Goal: Task Accomplishment & Management: Manage account settings

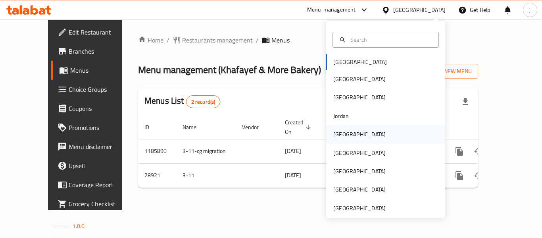
click at [333, 130] on div "[GEOGRAPHIC_DATA]" at bounding box center [359, 134] width 52 height 9
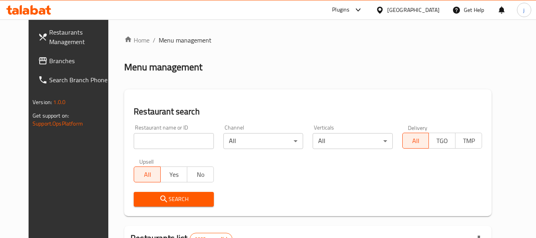
click at [33, 67] on link "Branches" at bounding box center [75, 60] width 86 height 19
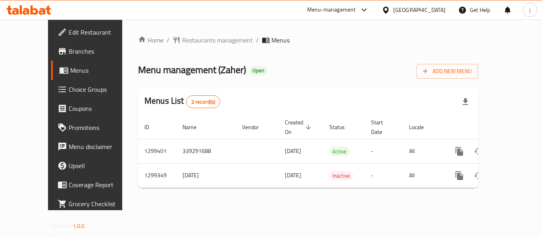
click at [390, 13] on icon at bounding box center [386, 10] width 8 height 8
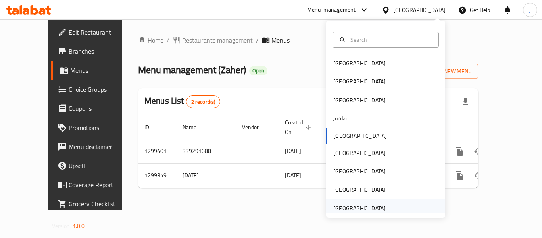
click at [347, 210] on div "[GEOGRAPHIC_DATA]" at bounding box center [359, 208] width 52 height 9
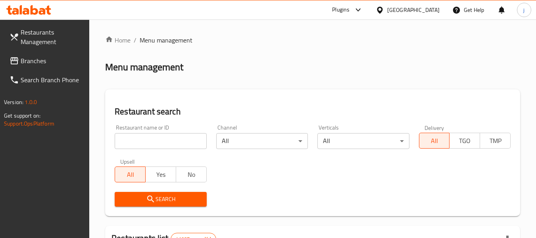
click at [61, 57] on span "Branches" at bounding box center [52, 61] width 63 height 10
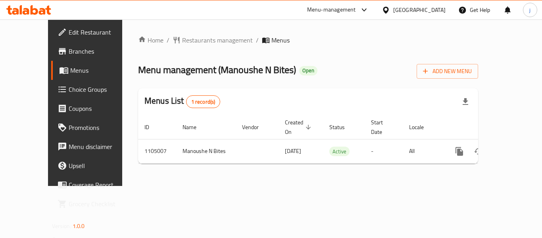
click at [384, 8] on icon at bounding box center [386, 10] width 8 height 8
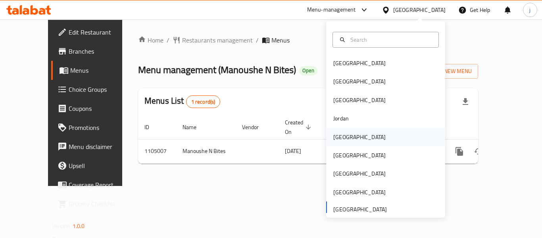
click at [333, 137] on div "[GEOGRAPHIC_DATA]" at bounding box center [359, 137] width 52 height 9
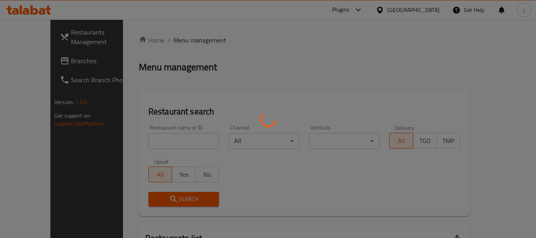
click at [23, 56] on div at bounding box center [268, 119] width 536 height 238
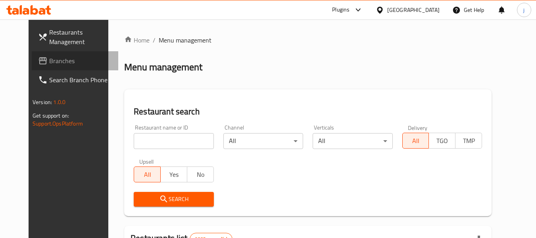
click at [49, 56] on span "Branches" at bounding box center [80, 61] width 63 height 10
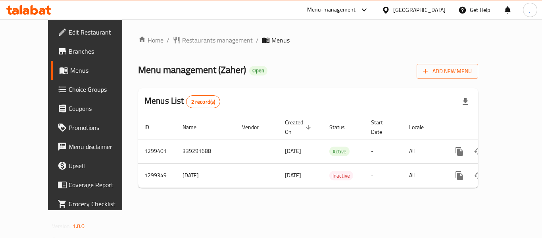
click at [390, 10] on icon at bounding box center [386, 10] width 8 height 8
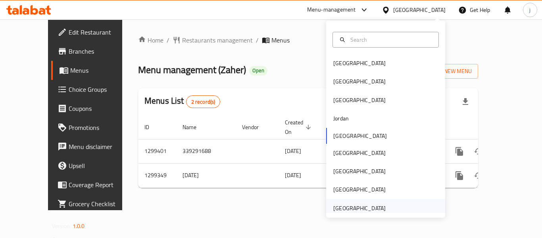
click at [352, 208] on div "[GEOGRAPHIC_DATA]" at bounding box center [359, 208] width 52 height 9
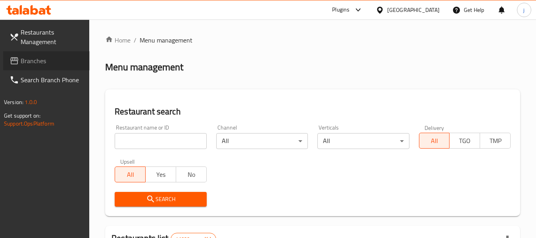
click at [47, 60] on span "Branches" at bounding box center [52, 61] width 63 height 10
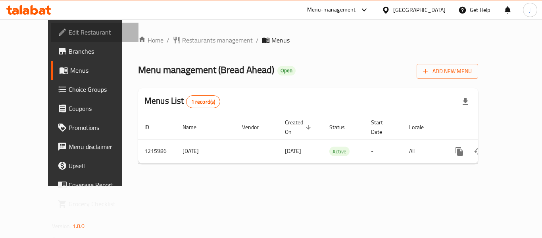
click at [69, 30] on span "Edit Restaurant" at bounding box center [100, 32] width 63 height 10
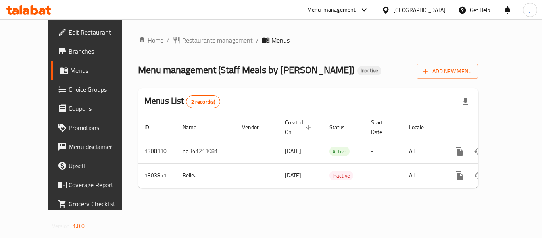
click at [395, 9] on div "[GEOGRAPHIC_DATA]" at bounding box center [419, 10] width 52 height 9
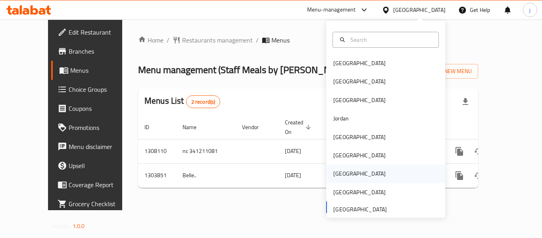
click at [333, 173] on div "Qatar" at bounding box center [359, 173] width 52 height 9
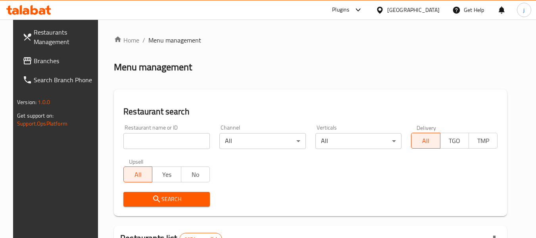
click at [50, 58] on span "Branches" at bounding box center [65, 61] width 63 height 10
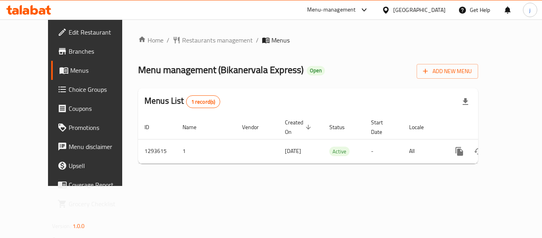
click at [388, 8] on icon at bounding box center [386, 9] width 6 height 7
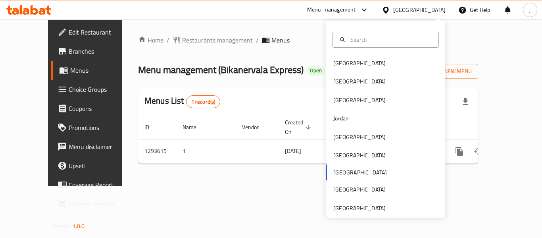
click at [369, 213] on div "Bahrain Egypt Iraq Jordan Kuwait Oman Qatar Saudi Arabia United Arab Emirates" at bounding box center [385, 119] width 119 height 197
click at [368, 209] on div "United Arab Emirates" at bounding box center [359, 208] width 52 height 9
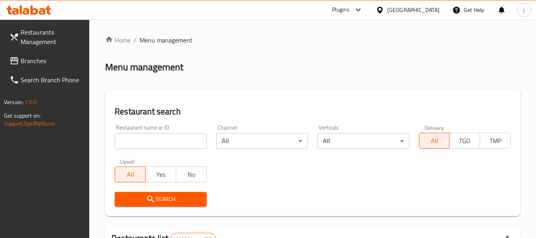
click at [9, 61] on link "Branches" at bounding box center [46, 60] width 86 height 19
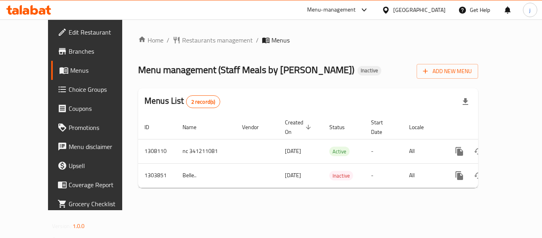
click at [405, 10] on div "United Arab Emirates" at bounding box center [419, 10] width 52 height 9
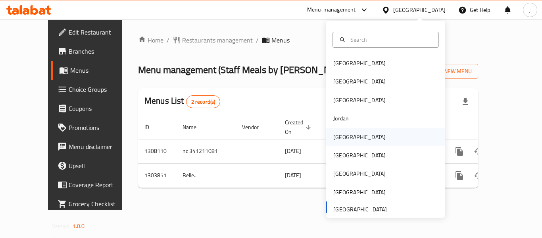
click at [342, 138] on div "[GEOGRAPHIC_DATA]" at bounding box center [359, 137] width 52 height 9
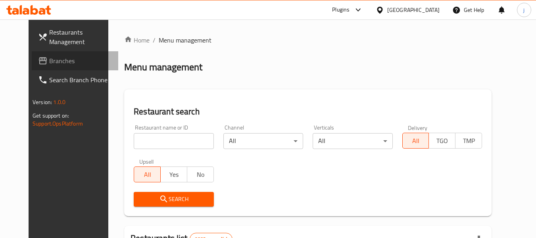
click at [49, 63] on span "Branches" at bounding box center [80, 61] width 63 height 10
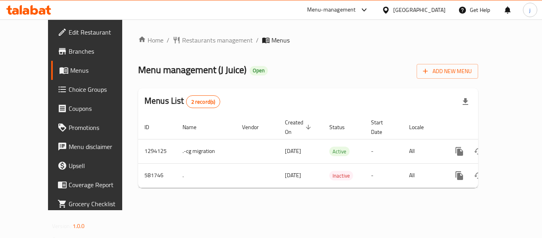
click at [42, 22] on ul "Edit Restaurant Branches Menus Choice Groups Coupons Promotions Menu disclaimer…" at bounding box center [90, 117] width 96 height 197
click at [69, 29] on span "Edit Restaurant" at bounding box center [100, 32] width 63 height 10
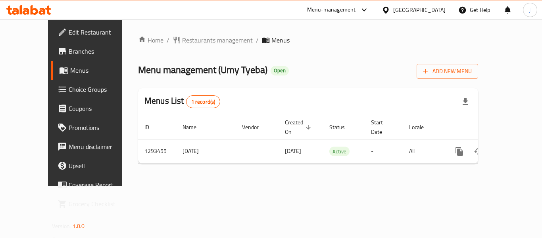
click at [184, 36] on span "Restaurants management" at bounding box center [217, 40] width 71 height 10
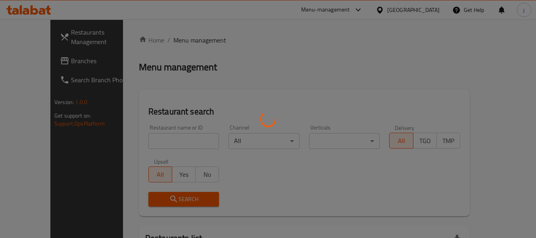
click at [26, 61] on div at bounding box center [268, 119] width 536 height 238
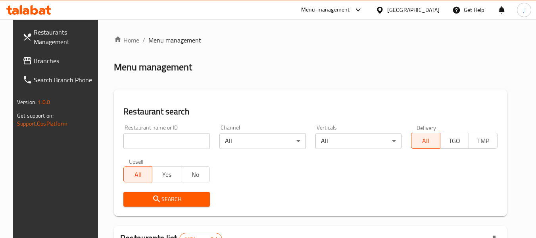
click at [34, 60] on span "Branches" at bounding box center [65, 61] width 63 height 10
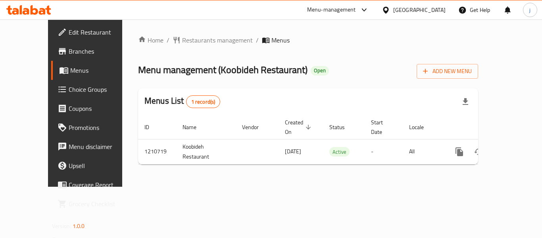
click at [388, 11] on icon at bounding box center [386, 9] width 6 height 7
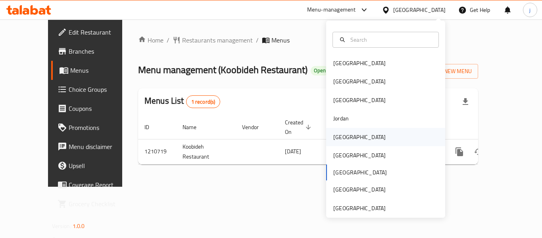
click at [334, 138] on div "[GEOGRAPHIC_DATA]" at bounding box center [359, 137] width 52 height 9
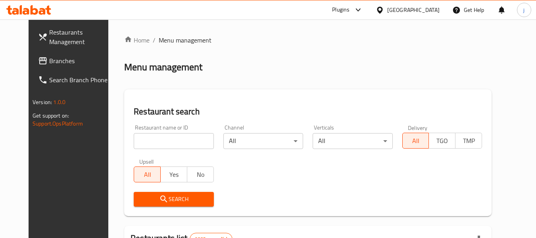
click at [50, 63] on span "Branches" at bounding box center [80, 61] width 63 height 10
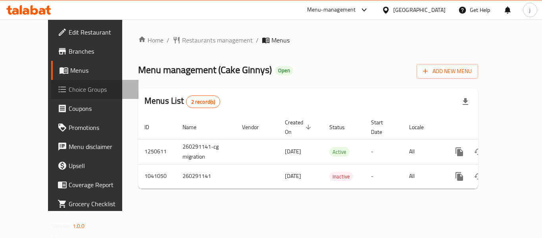
click at [69, 87] on span "Choice Groups" at bounding box center [100, 90] width 63 height 10
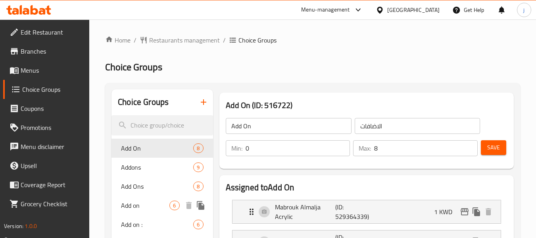
click at [124, 202] on span "Add on" at bounding box center [145, 205] width 48 height 10
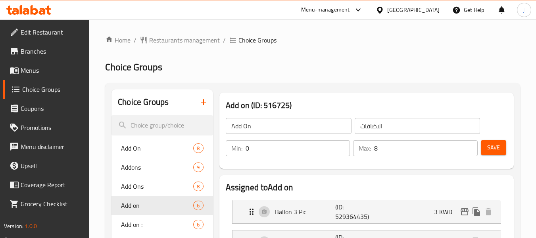
type input "Add on"
type input "6"
click at [42, 31] on span "Edit Restaurant" at bounding box center [52, 32] width 63 height 10
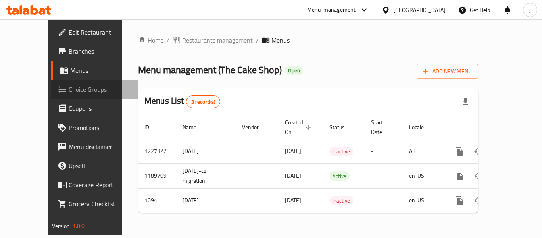
click at [69, 93] on span "Choice Groups" at bounding box center [100, 90] width 63 height 10
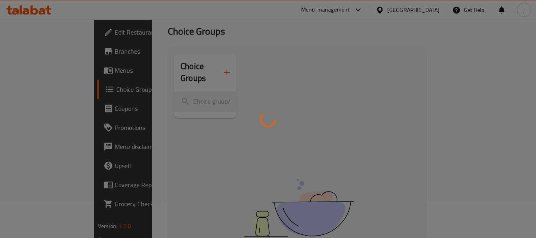
scroll to position [79, 0]
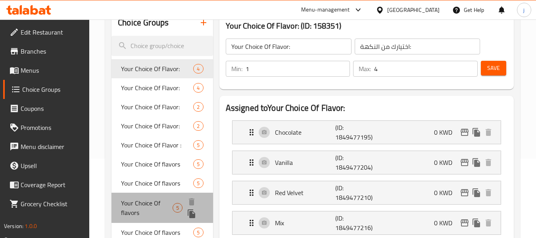
click at [144, 207] on span "Your Choice Of flavors" at bounding box center [147, 207] width 52 height 19
type input "Your Choice Of flavors"
type input "اختيارك من النكهات:"
type input "1"
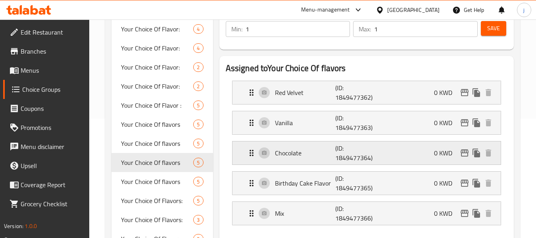
scroll to position [0, 0]
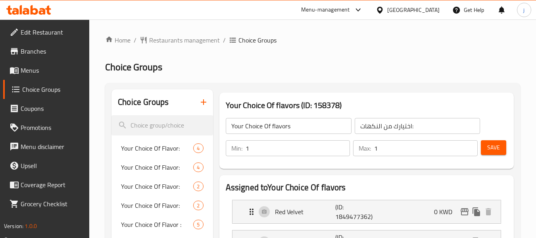
click at [382, 10] on icon at bounding box center [380, 9] width 6 height 7
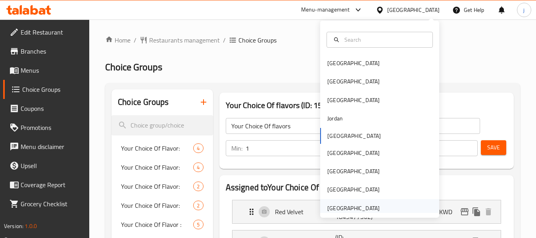
click at [338, 206] on div "[GEOGRAPHIC_DATA]" at bounding box center [353, 208] width 52 height 9
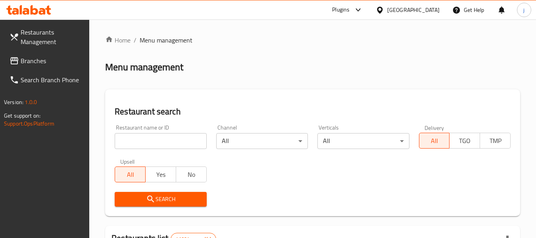
click at [35, 65] on span "Branches" at bounding box center [52, 61] width 63 height 10
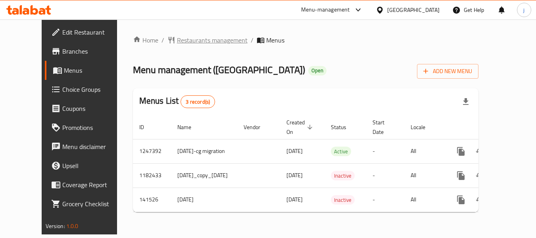
click at [177, 35] on span "Restaurants management" at bounding box center [212, 40] width 71 height 10
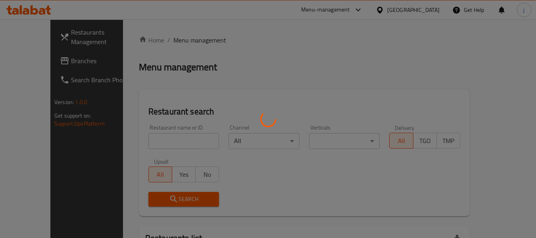
click at [169, 39] on div at bounding box center [268, 119] width 536 height 238
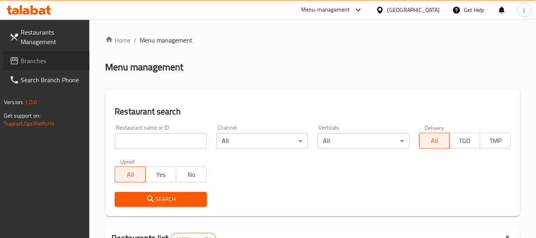
click at [21, 61] on span "Branches" at bounding box center [52, 61] width 63 height 10
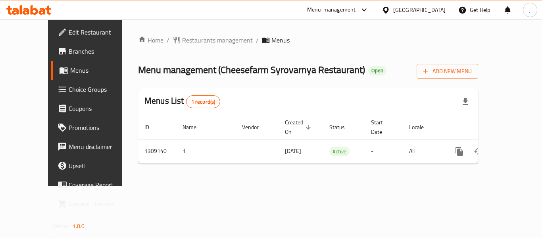
click at [394, 10] on div "[GEOGRAPHIC_DATA]" at bounding box center [419, 10] width 52 height 9
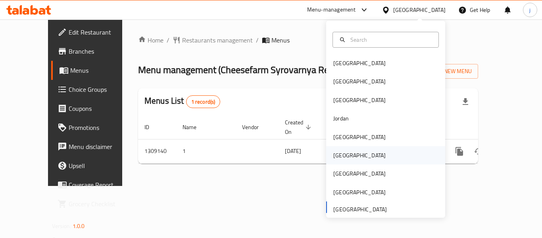
click at [335, 158] on div "Oman" at bounding box center [359, 155] width 52 height 9
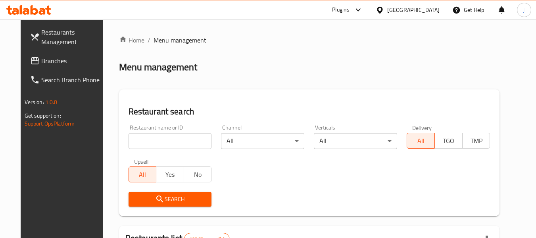
click at [41, 65] on span "Branches" at bounding box center [72, 61] width 63 height 10
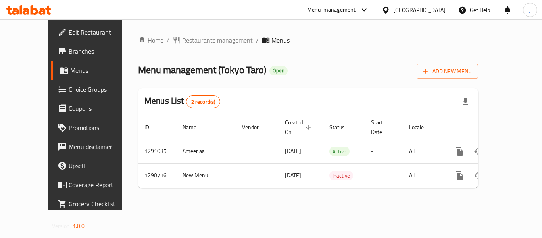
click at [393, 10] on div at bounding box center [388, 10] width 12 height 9
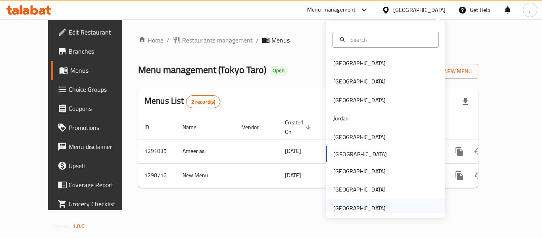
click at [353, 211] on div "[GEOGRAPHIC_DATA]" at bounding box center [359, 208] width 52 height 9
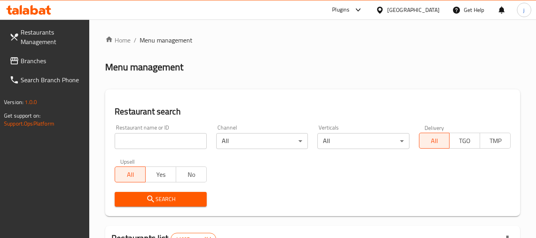
click at [35, 62] on span "Branches" at bounding box center [52, 61] width 63 height 10
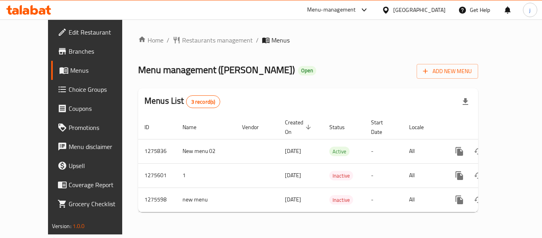
click at [403, 13] on div "[GEOGRAPHIC_DATA]" at bounding box center [419, 10] width 52 height 9
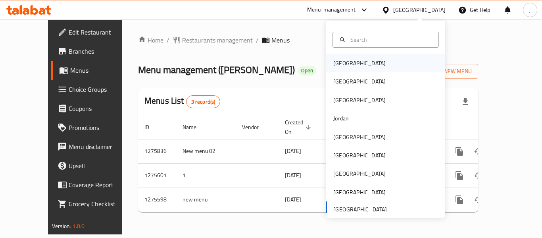
click at [334, 65] on div "[GEOGRAPHIC_DATA]" at bounding box center [359, 63] width 52 height 9
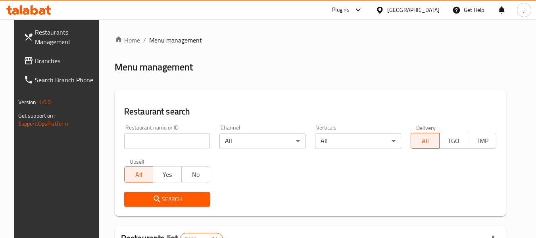
click at [35, 59] on span "Branches" at bounding box center [66, 61] width 63 height 10
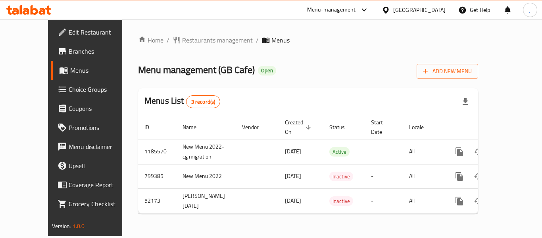
click at [415, 9] on div "[GEOGRAPHIC_DATA]" at bounding box center [413, 9] width 77 height 19
click at [388, 12] on icon at bounding box center [386, 9] width 6 height 7
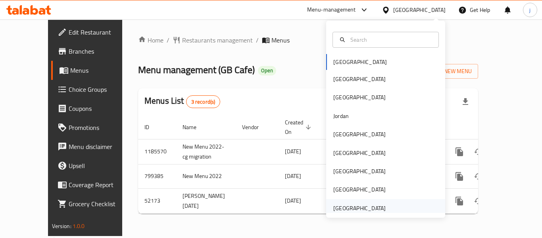
click at [382, 202] on div "[GEOGRAPHIC_DATA]" at bounding box center [359, 208] width 65 height 18
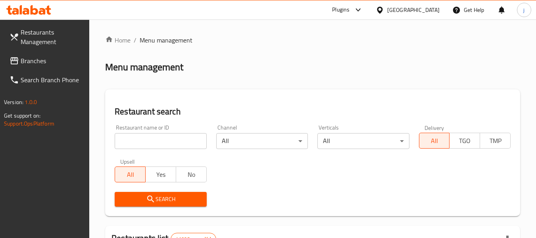
click at [25, 64] on span "Branches" at bounding box center [52, 61] width 63 height 10
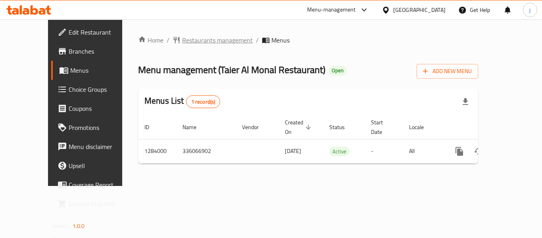
click at [171, 46] on div "Home / Restaurants management / Menus Menu management ( [GEOGRAPHIC_DATA] Resta…" at bounding box center [308, 102] width 340 height 134
click at [182, 38] on span "Restaurants management" at bounding box center [217, 40] width 71 height 10
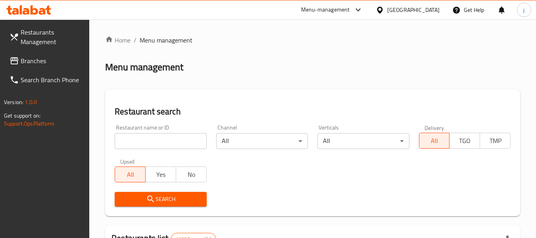
click at [47, 59] on span "Branches" at bounding box center [52, 61] width 63 height 10
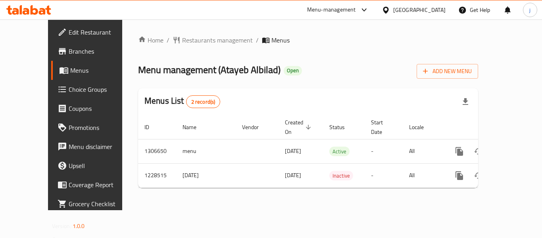
click at [179, 46] on div "Home / Restaurants management / Menus Menu management ( Atayeb Albilad ) Open A…" at bounding box center [308, 114] width 340 height 159
click at [182, 40] on span "Restaurants management" at bounding box center [217, 40] width 71 height 10
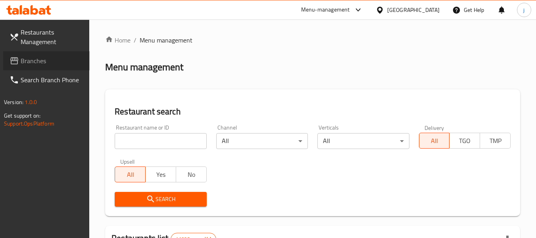
click at [46, 60] on span "Branches" at bounding box center [52, 61] width 63 height 10
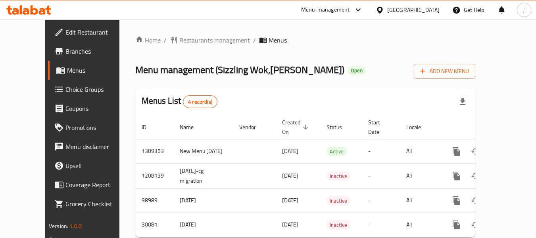
click at [390, 7] on div "[GEOGRAPHIC_DATA]" at bounding box center [413, 10] width 52 height 9
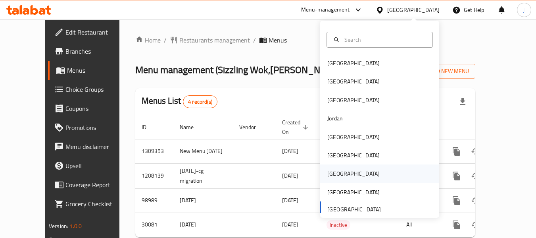
click at [333, 167] on div "[GEOGRAPHIC_DATA]" at bounding box center [353, 173] width 65 height 18
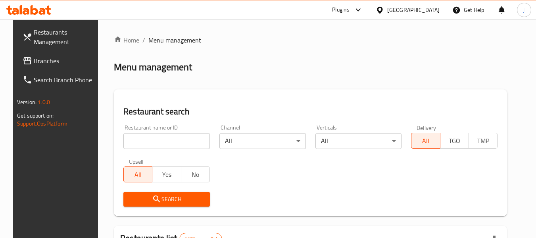
click at [35, 58] on span "Branches" at bounding box center [65, 61] width 63 height 10
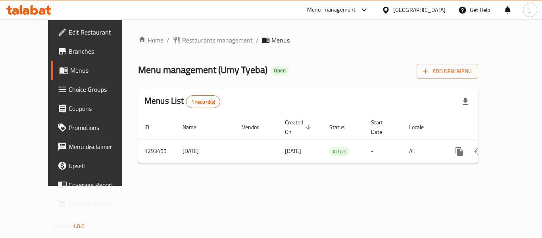
click at [390, 12] on icon at bounding box center [386, 10] width 8 height 8
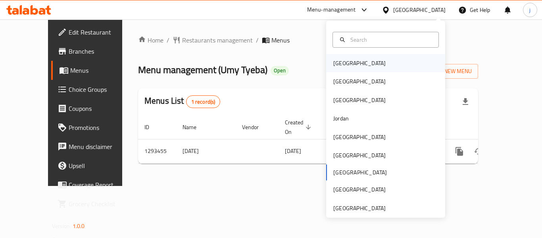
click at [333, 65] on div "[GEOGRAPHIC_DATA]" at bounding box center [359, 63] width 52 height 9
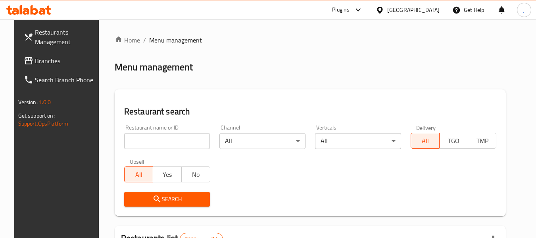
click at [35, 59] on span "Branches" at bounding box center [66, 61] width 63 height 10
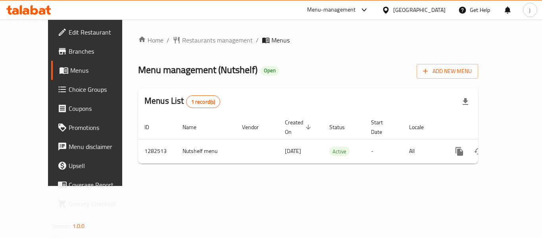
click at [393, 7] on div at bounding box center [388, 10] width 12 height 9
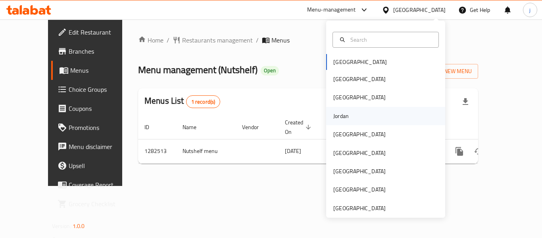
click at [338, 120] on div "Jordan" at bounding box center [340, 115] width 15 height 9
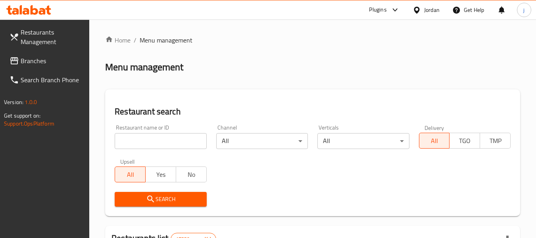
click at [410, 13] on div "Jordan" at bounding box center [426, 9] width 40 height 19
click at [414, 10] on icon at bounding box center [417, 9] width 6 height 7
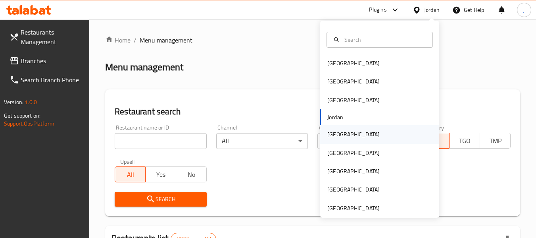
click at [342, 134] on div "[GEOGRAPHIC_DATA]" at bounding box center [353, 134] width 65 height 18
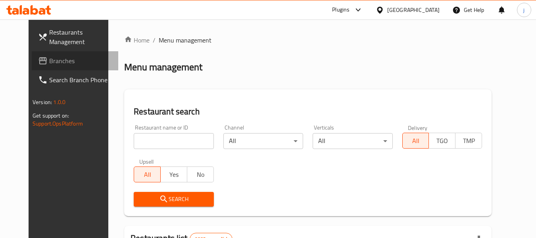
click at [38, 56] on icon at bounding box center [43, 61] width 10 height 10
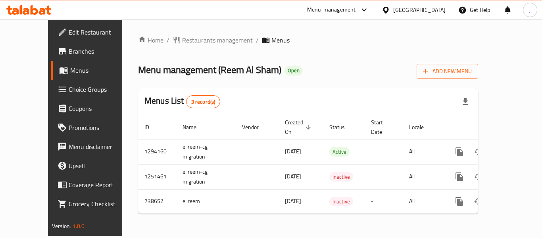
click at [390, 9] on icon at bounding box center [386, 10] width 8 height 8
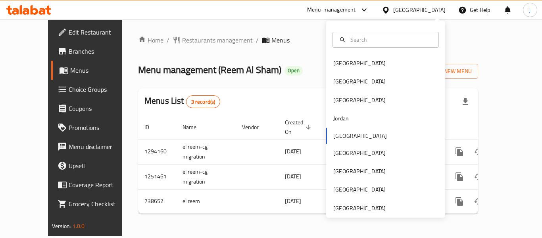
click at [337, 213] on div "[GEOGRAPHIC_DATA] [GEOGRAPHIC_DATA] [GEOGRAPHIC_DATA] [GEOGRAPHIC_DATA] [GEOGRA…" at bounding box center [385, 119] width 119 height 197
click at [342, 204] on div "[GEOGRAPHIC_DATA]" at bounding box center [359, 208] width 52 height 9
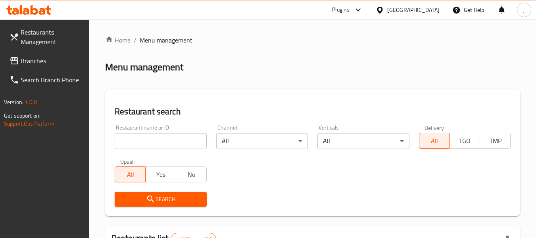
click at [42, 54] on link "Branches" at bounding box center [46, 60] width 86 height 19
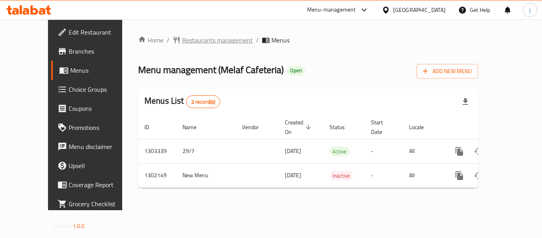
click at [188, 40] on span "Restaurants management" at bounding box center [217, 40] width 71 height 10
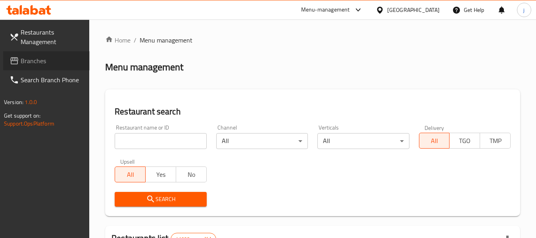
click at [31, 56] on span "Branches" at bounding box center [52, 61] width 63 height 10
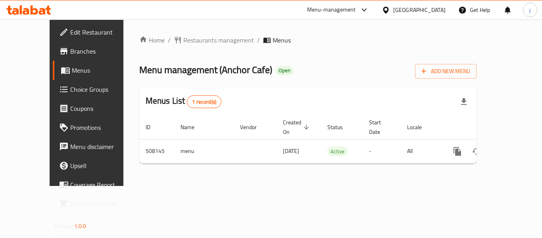
click at [390, 13] on icon at bounding box center [386, 10] width 8 height 8
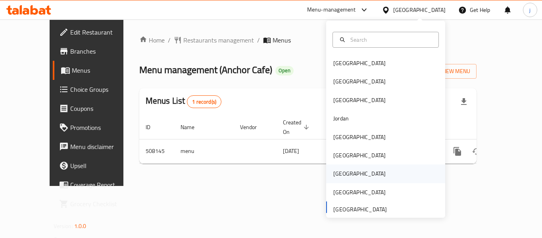
click at [350, 172] on div "[GEOGRAPHIC_DATA]" at bounding box center [385, 173] width 119 height 18
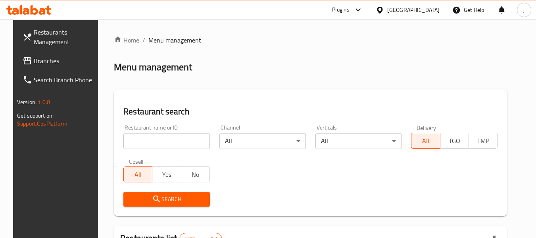
click at [51, 64] on span "Branches" at bounding box center [65, 61] width 63 height 10
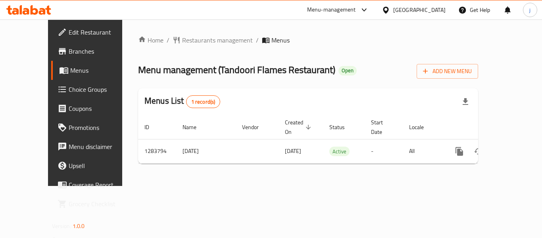
click at [388, 7] on icon at bounding box center [386, 9] width 6 height 7
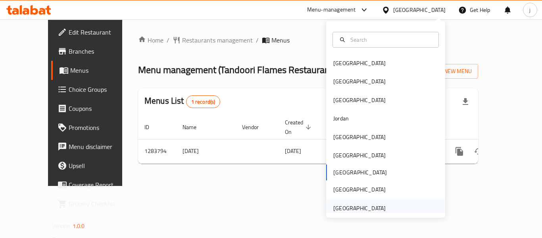
click at [334, 204] on div "[GEOGRAPHIC_DATA]" at bounding box center [359, 208] width 52 height 9
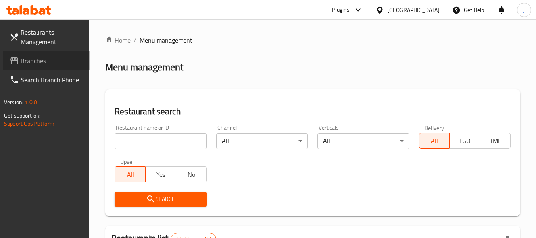
drag, startPoint x: 63, startPoint y: 65, endPoint x: 47, endPoint y: 65, distance: 15.9
click at [63, 65] on span "Branches" at bounding box center [52, 61] width 63 height 10
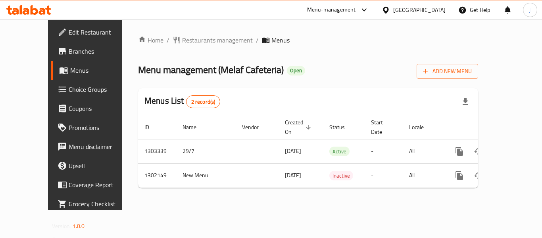
click at [392, 6] on div at bounding box center [388, 10] width 12 height 9
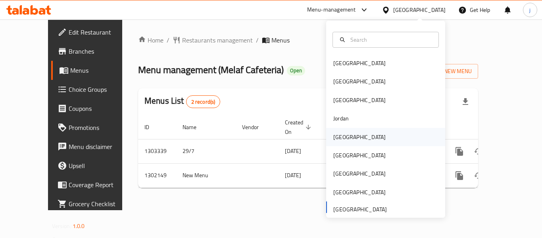
click at [333, 138] on div "[GEOGRAPHIC_DATA]" at bounding box center [359, 137] width 52 height 9
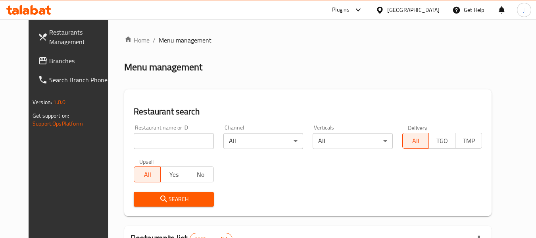
drag, startPoint x: 33, startPoint y: 61, endPoint x: 27, endPoint y: 61, distance: 5.6
click at [49, 61] on span "Branches" at bounding box center [80, 61] width 63 height 10
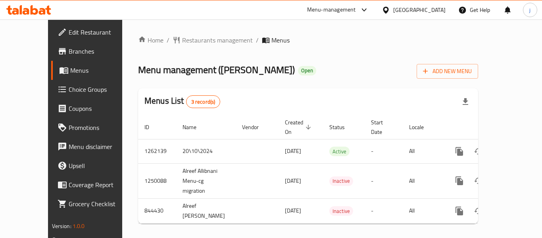
click at [393, 6] on div at bounding box center [388, 10] width 12 height 9
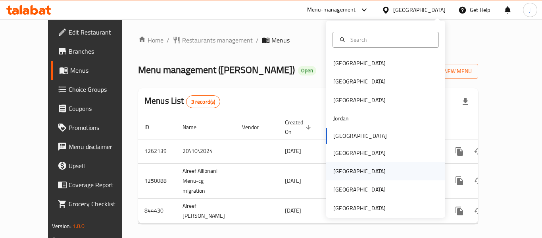
click at [335, 172] on div "[GEOGRAPHIC_DATA]" at bounding box center [359, 171] width 52 height 9
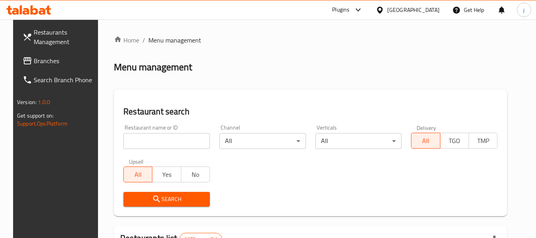
click at [71, 60] on span "Branches" at bounding box center [65, 61] width 63 height 10
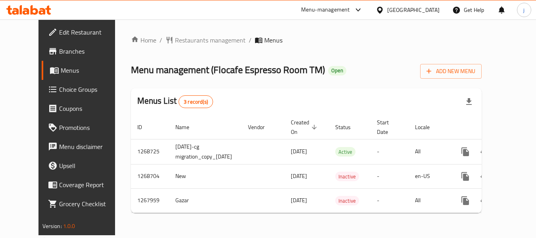
click at [59, 92] on span "Choice Groups" at bounding box center [90, 90] width 63 height 10
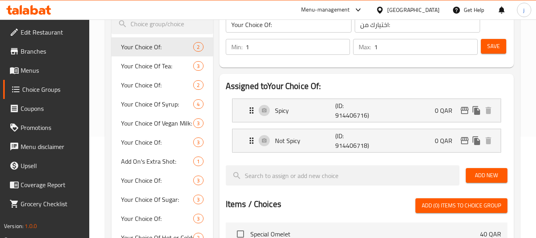
scroll to position [119, 0]
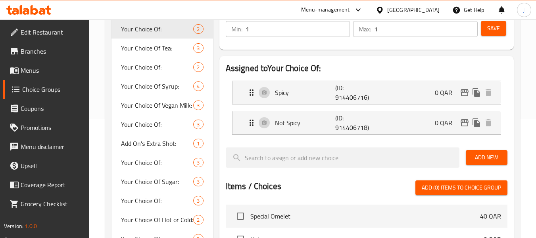
click at [277, 5] on div "Menu-management Qatar Get Help j" at bounding box center [268, 9] width 536 height 19
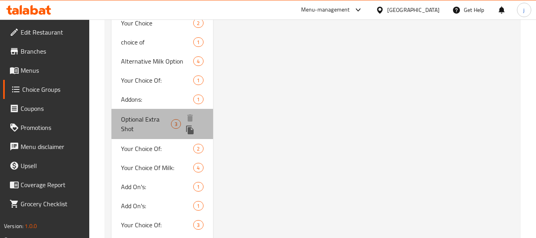
click at [132, 125] on span "Optional Extra Shot" at bounding box center [146, 123] width 50 height 19
type input "Optional Extra Shot"
type input "لقطة إضافية اختيارية"
type input "0"
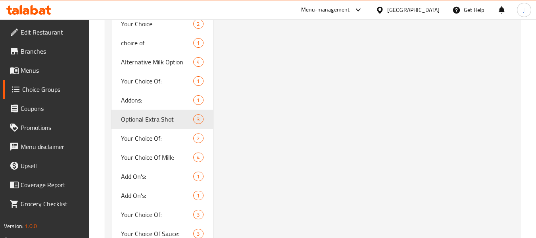
scroll to position [896, 0]
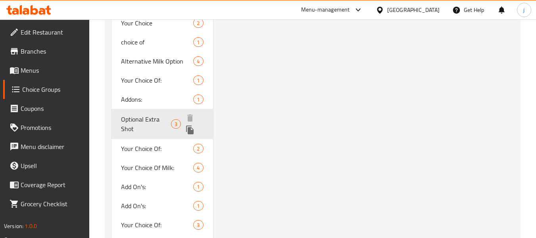
click at [148, 124] on span "Optional Extra Shot" at bounding box center [146, 123] width 50 height 19
click at [129, 119] on span "Optional Extra Shot" at bounding box center [146, 123] width 50 height 19
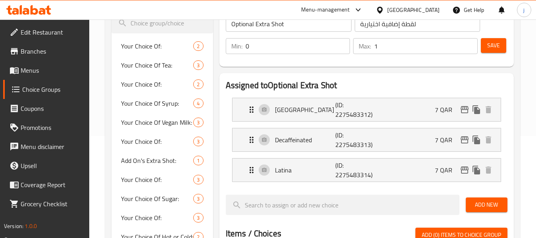
scroll to position [838, 0]
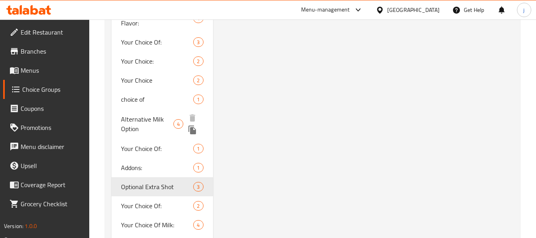
click at [154, 121] on span "Alternative Milk Option" at bounding box center [147, 123] width 52 height 19
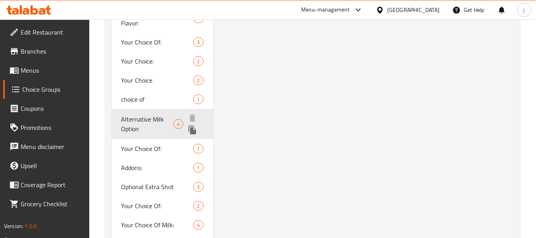
type input "Alternative Milk Option"
type input "خيار حليب بديل"
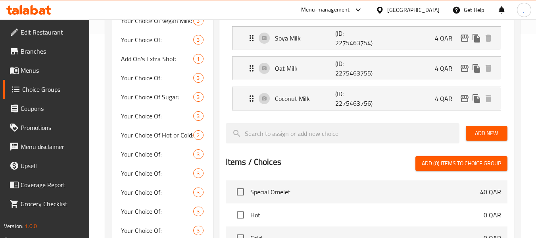
scroll to position [5, 0]
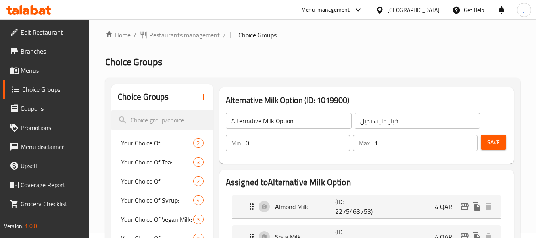
click at [384, 11] on icon at bounding box center [380, 10] width 8 height 8
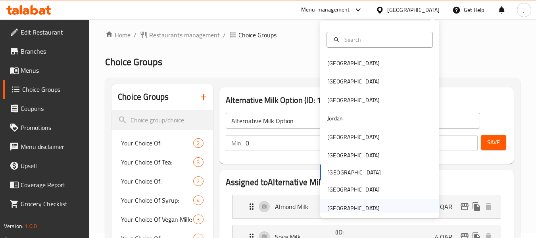
click at [339, 209] on div "[GEOGRAPHIC_DATA]" at bounding box center [353, 208] width 52 height 9
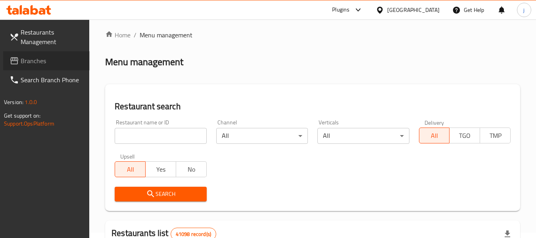
drag, startPoint x: 34, startPoint y: 60, endPoint x: 6, endPoint y: 56, distance: 28.1
click at [34, 60] on span "Branches" at bounding box center [52, 61] width 63 height 10
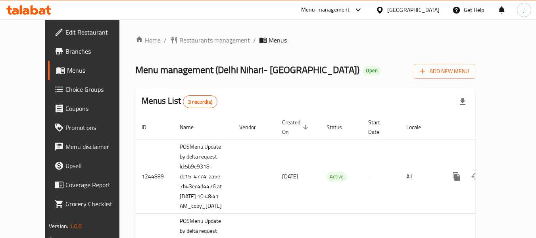
click at [200, 34] on div "Home / Restaurants management / Menus Menu management ( [GEOGRAPHIC_DATA] [GEOG…" at bounding box center [305, 201] width 372 height 365
click at [198, 39] on span "Restaurants management" at bounding box center [214, 40] width 71 height 10
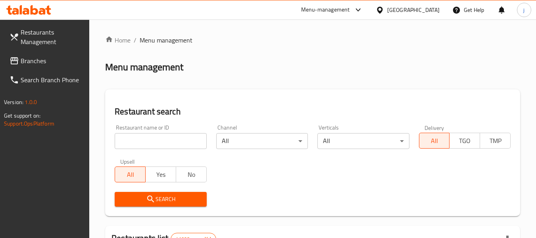
click at [161, 134] on input "search" at bounding box center [161, 141] width 92 height 16
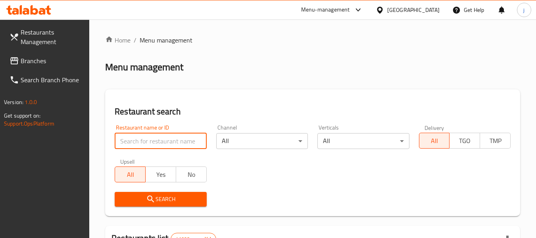
paste input "12525"
type input "12525"
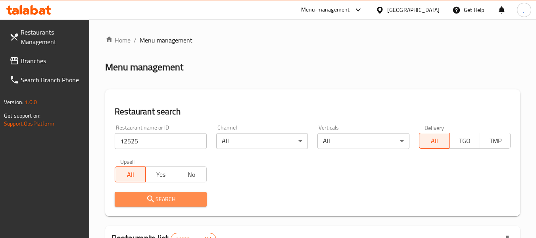
click at [166, 198] on span "Search" at bounding box center [160, 199] width 79 height 10
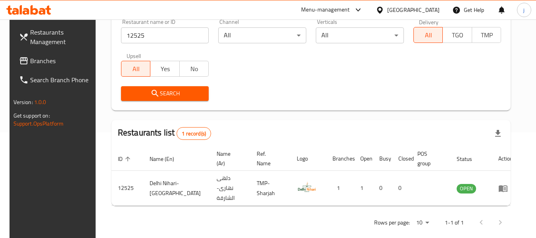
scroll to position [110, 0]
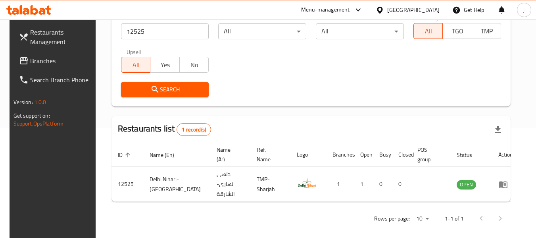
click at [404, 7] on div "[GEOGRAPHIC_DATA]" at bounding box center [413, 10] width 52 height 9
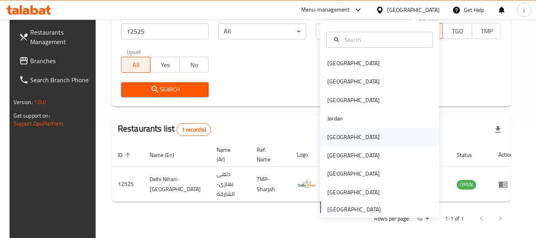
click at [327, 135] on div "[GEOGRAPHIC_DATA]" at bounding box center [353, 137] width 52 height 9
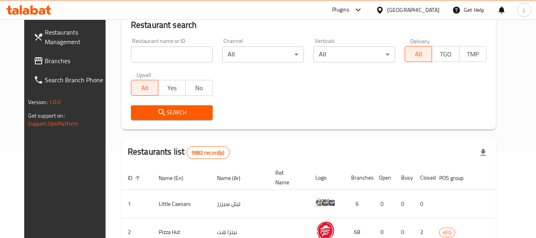
scroll to position [110, 0]
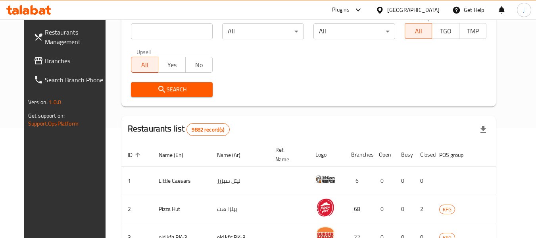
click at [45, 58] on span "Branches" at bounding box center [76, 61] width 63 height 10
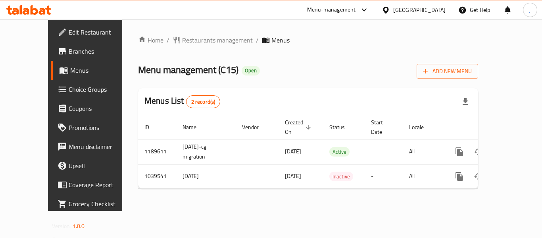
click at [393, 6] on div at bounding box center [388, 10] width 12 height 9
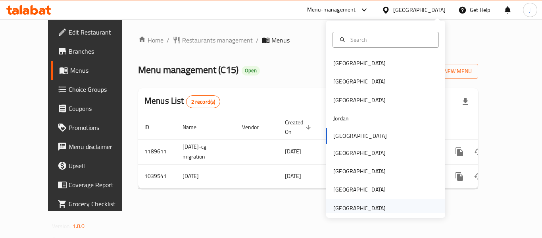
click at [350, 208] on div "[GEOGRAPHIC_DATA]" at bounding box center [359, 208] width 52 height 9
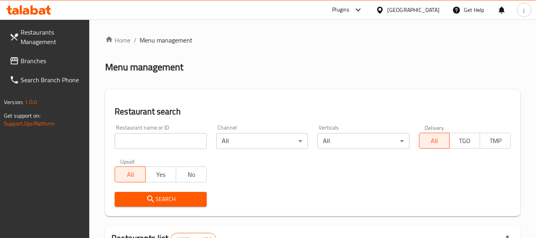
click at [38, 56] on span "Branches" at bounding box center [52, 61] width 63 height 10
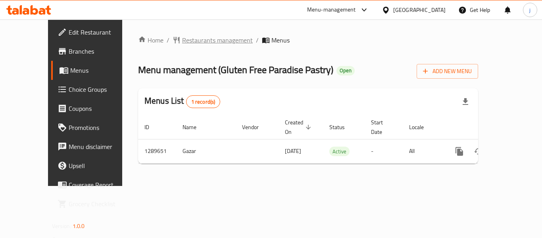
click at [196, 41] on span "Restaurants management" at bounding box center [217, 40] width 71 height 10
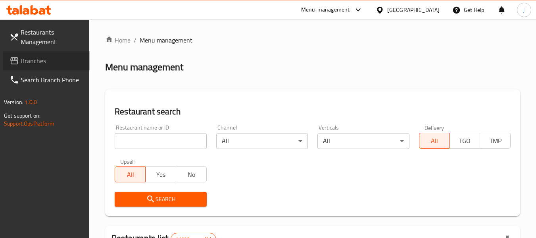
click at [42, 58] on span "Branches" at bounding box center [52, 61] width 63 height 10
